Goal: Information Seeking & Learning: Learn about a topic

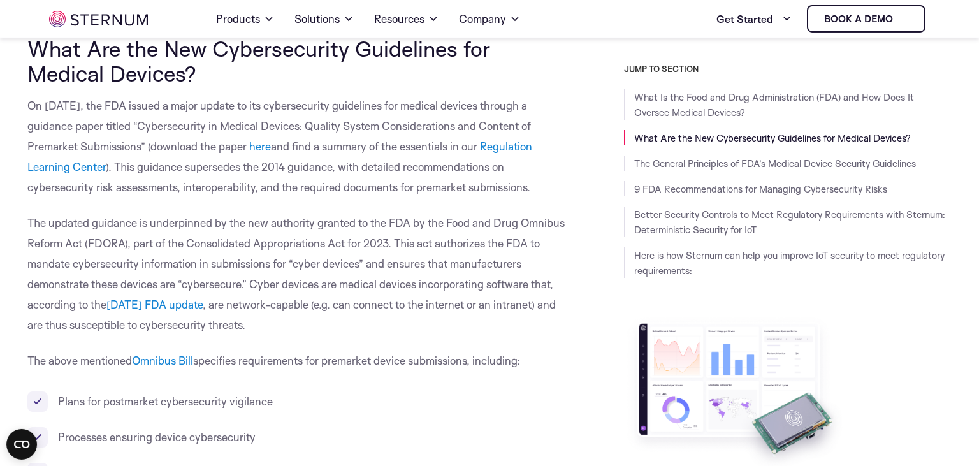
scroll to position [942, 0]
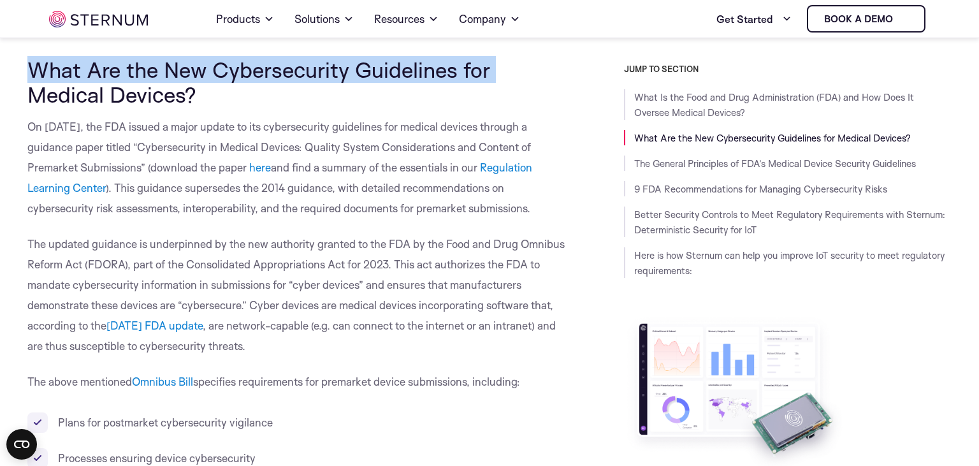
drag, startPoint x: 494, startPoint y: 69, endPoint x: 19, endPoint y: 68, distance: 474.8
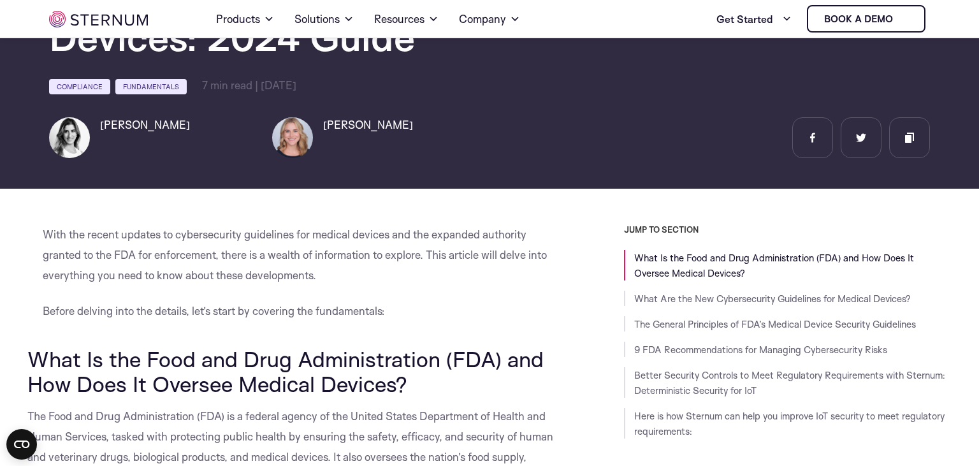
scroll to position [0, 0]
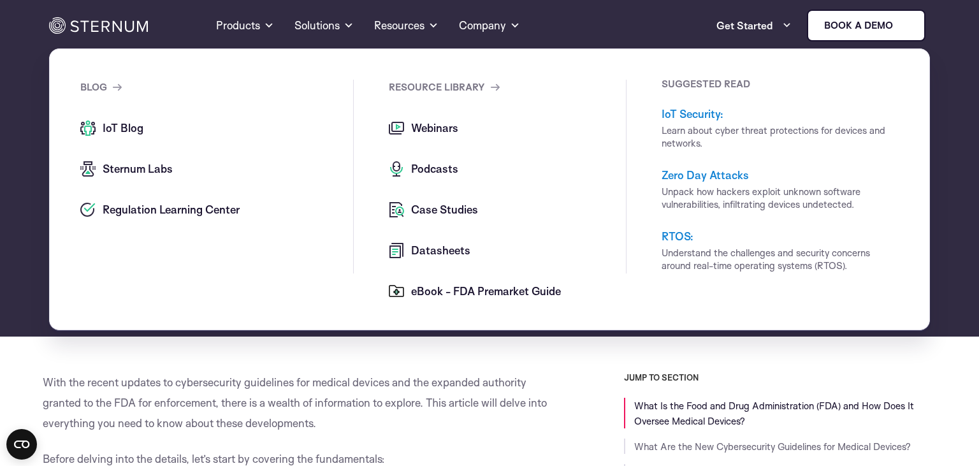
click at [121, 127] on span "IoT Blog" at bounding box center [121, 127] width 44 height 15
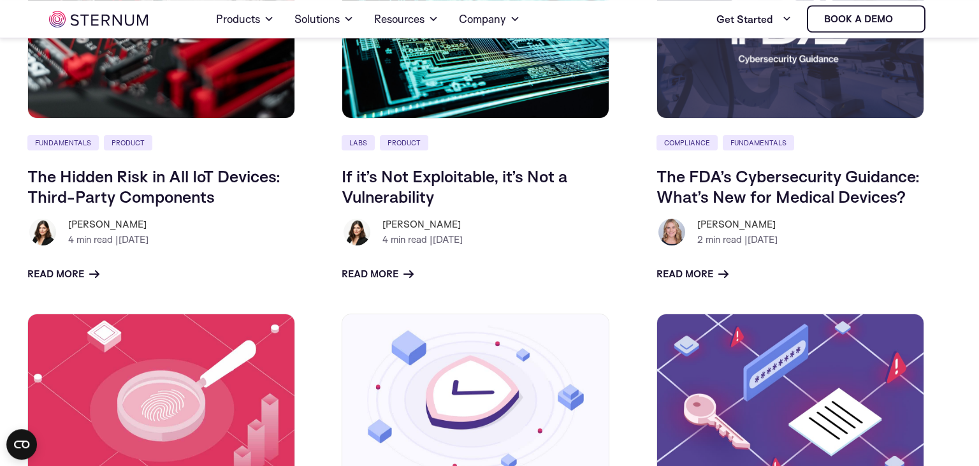
scroll to position [666, 0]
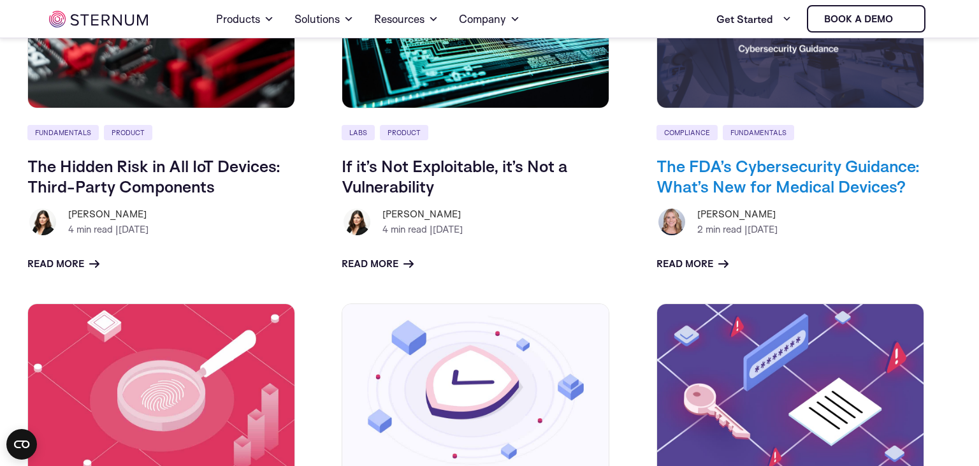
click at [790, 177] on link "The FDA’s Cybersecurity Guidance: What’s New for Medical Devices?" at bounding box center [787, 176] width 263 height 41
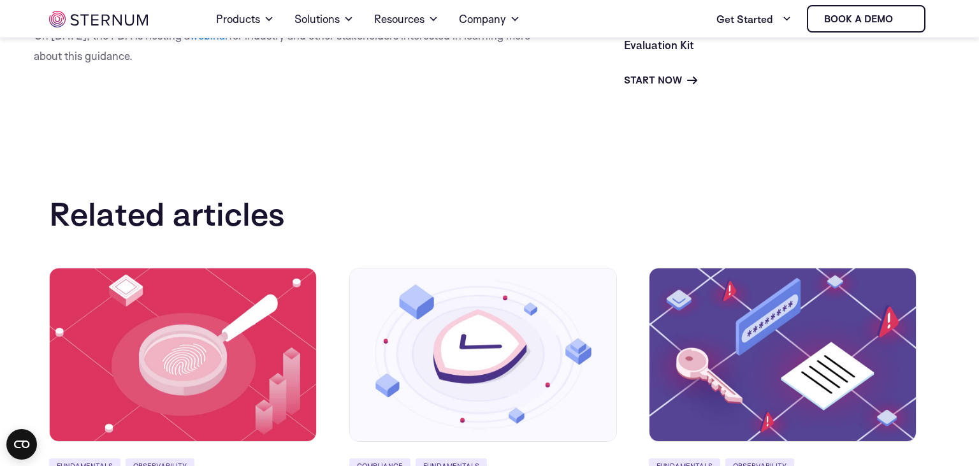
scroll to position [1615, 0]
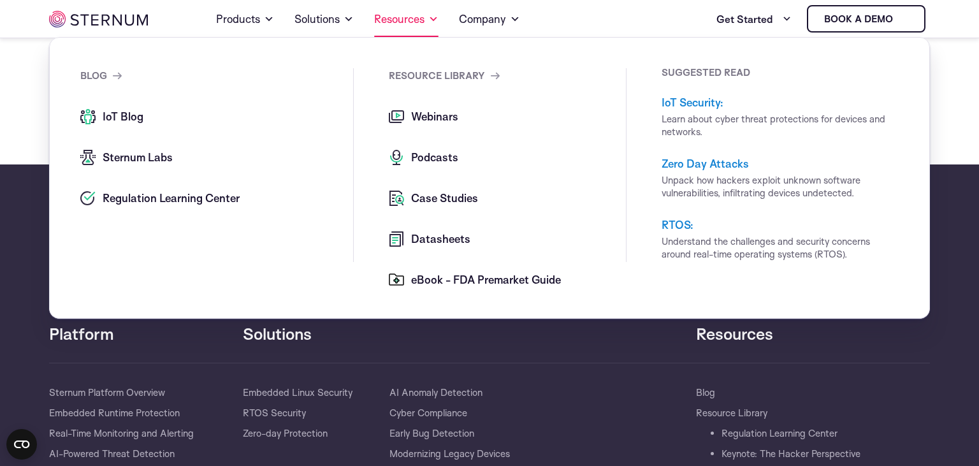
click at [432, 17] on span at bounding box center [433, 18] width 10 height 15
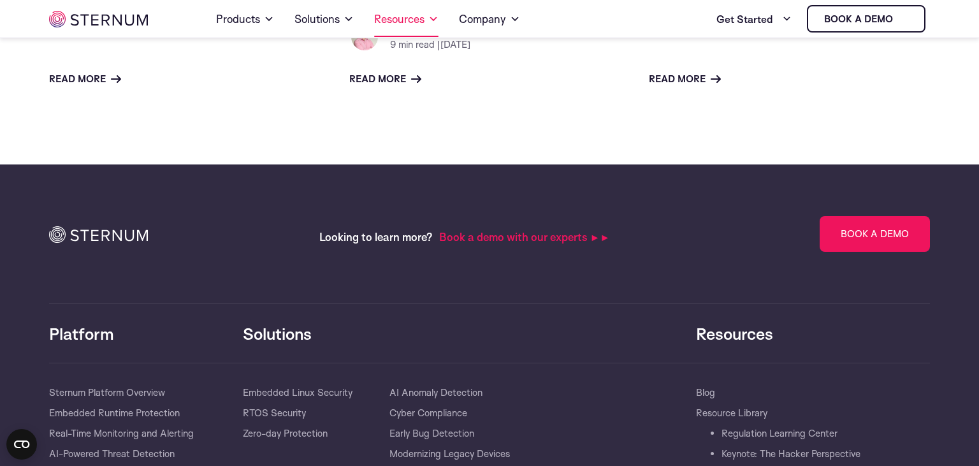
click at [433, 21] on span at bounding box center [433, 18] width 10 height 15
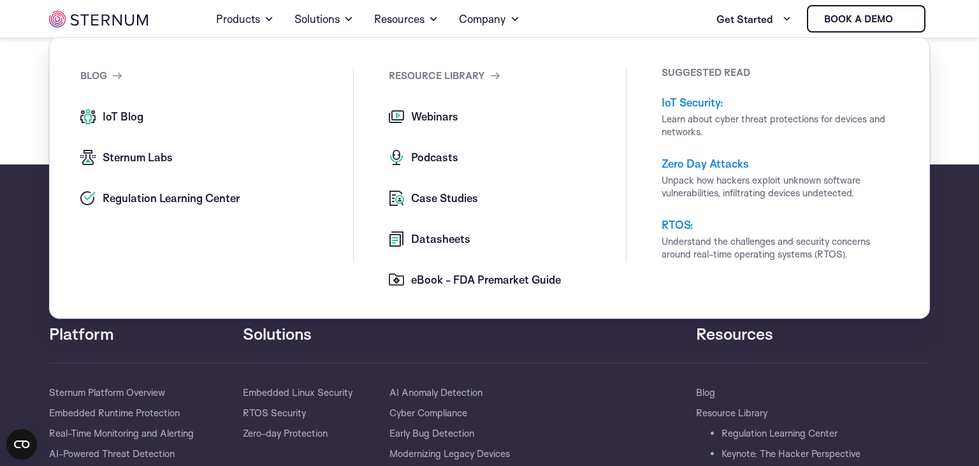
click at [477, 280] on span "eBook - FDA Premarket Guide" at bounding box center [484, 279] width 153 height 15
